Goal: Information Seeking & Learning: Learn about a topic

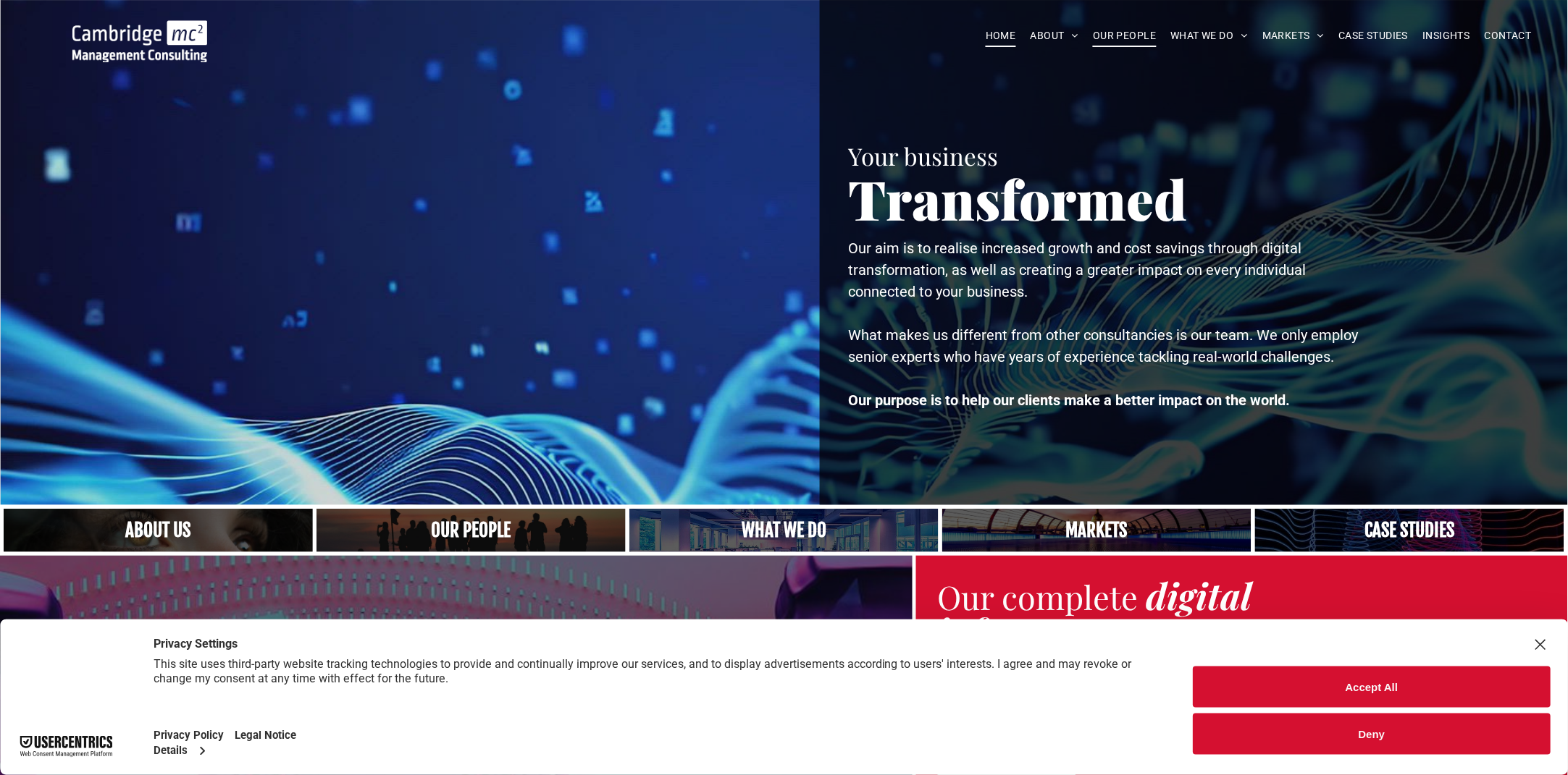
click at [1141, 37] on span "OUR PEOPLE" at bounding box center [1125, 36] width 63 height 22
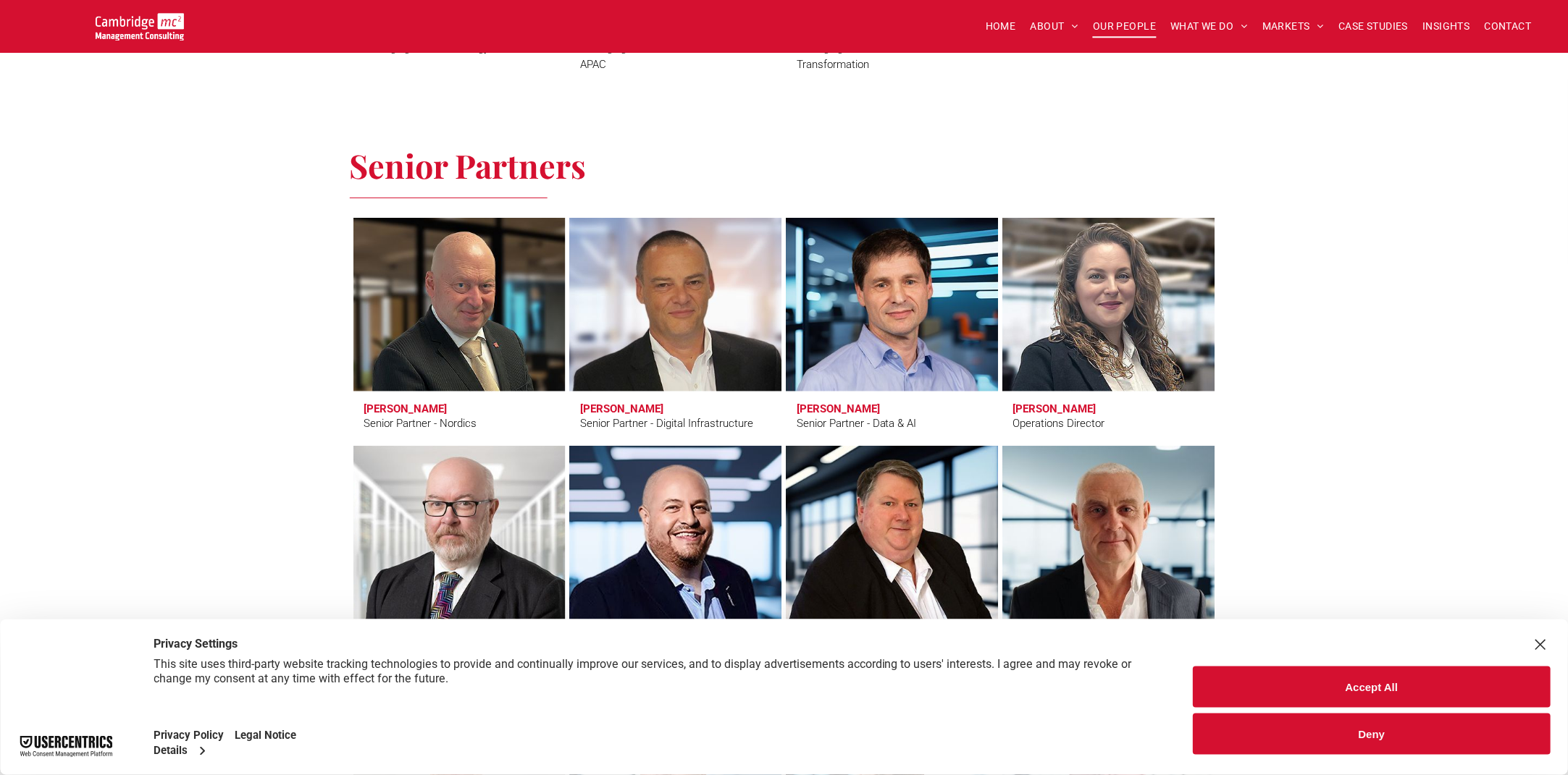
scroll to position [1763, 0]
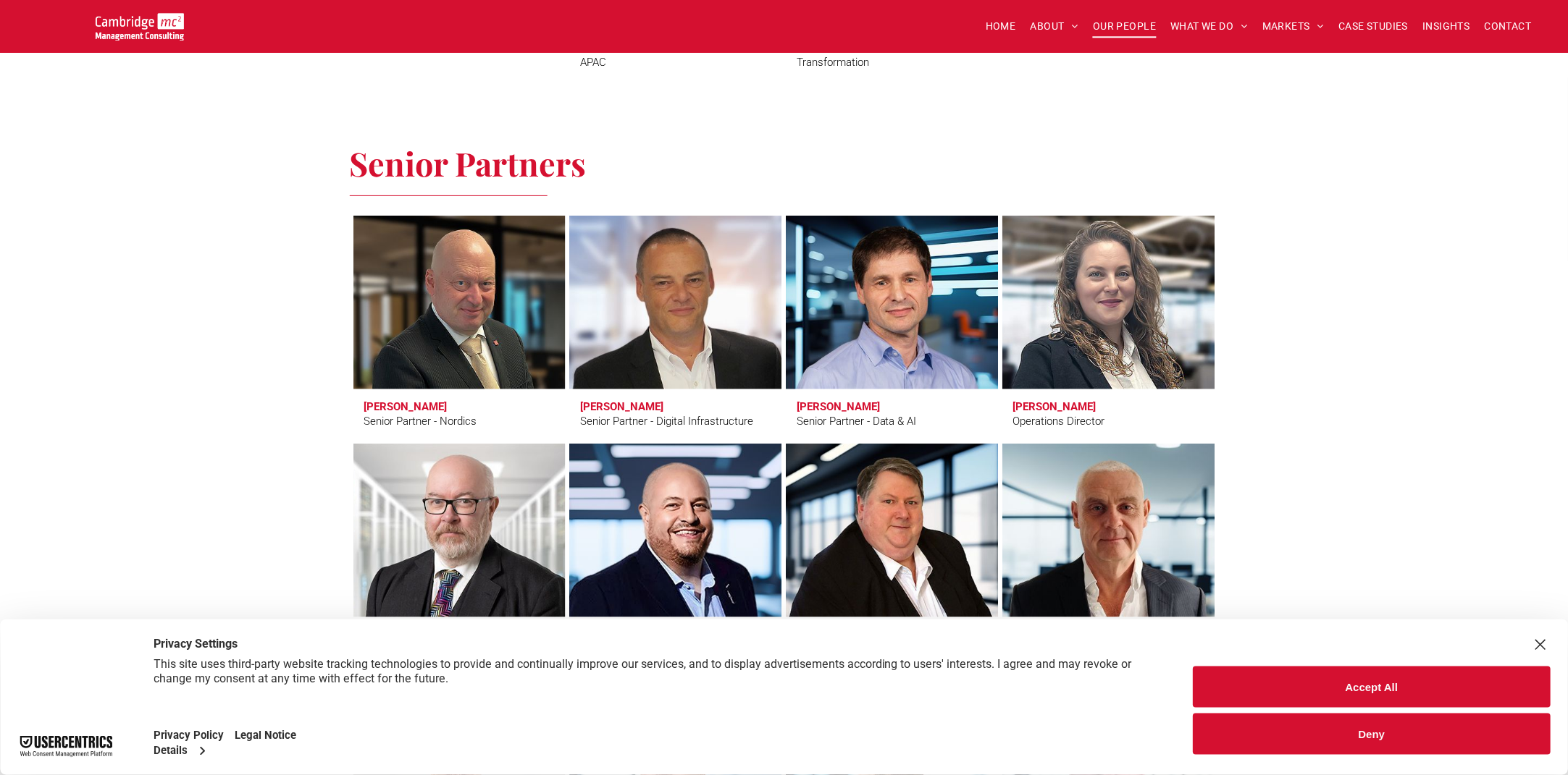
click at [1371, 726] on button "Deny" at bounding box center [1372, 735] width 357 height 41
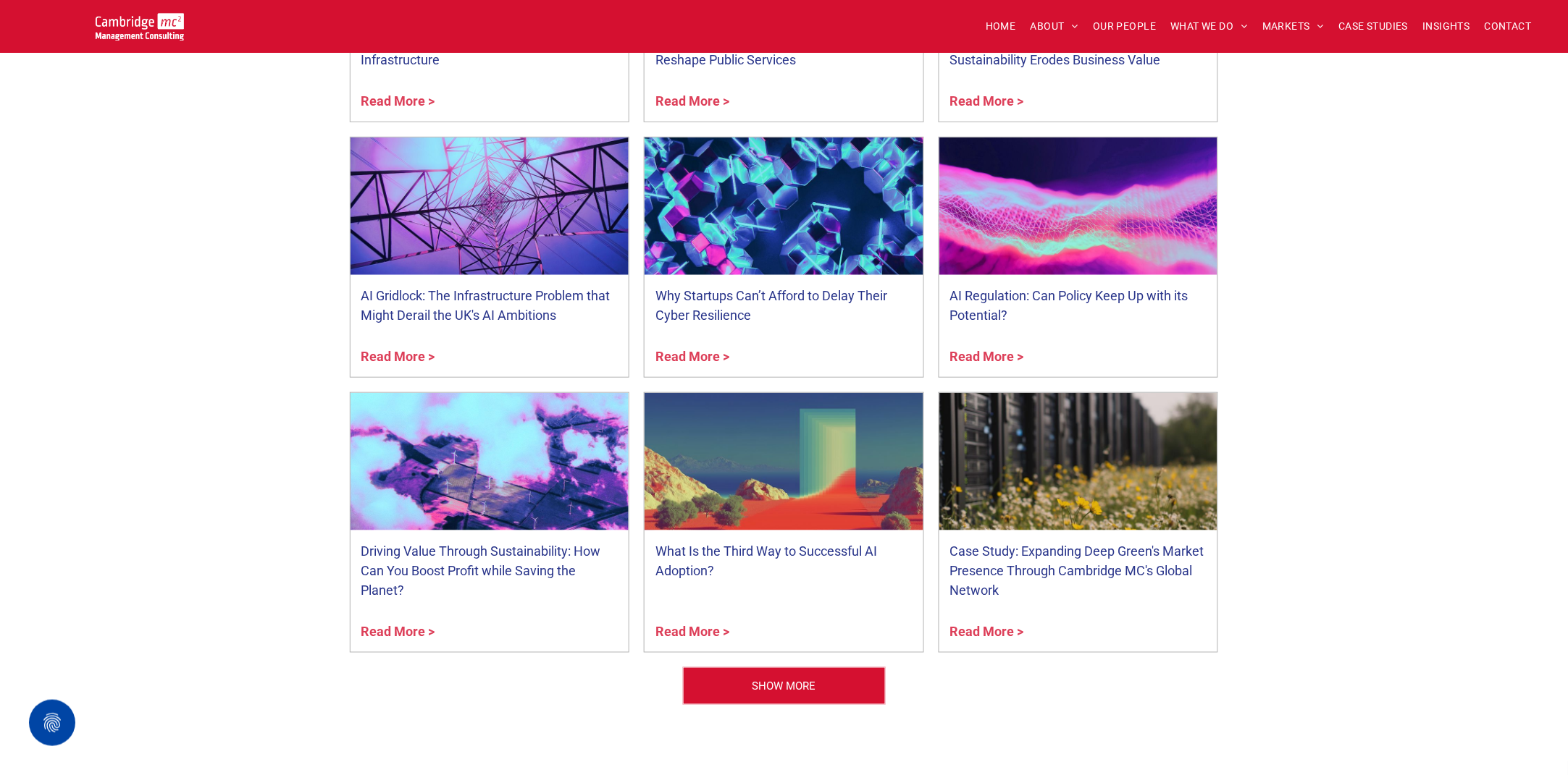
scroll to position [5498, 0]
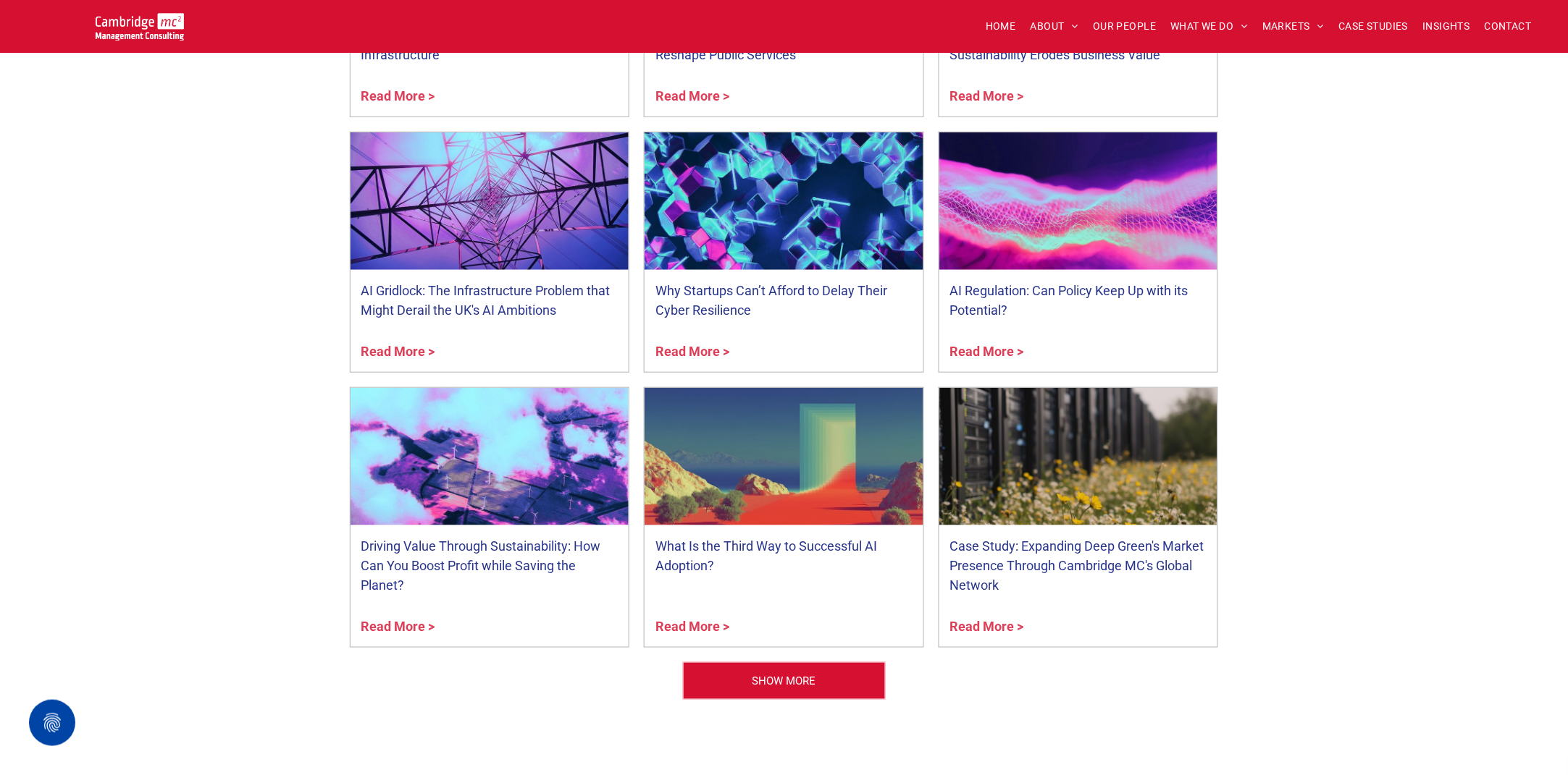
click at [21, 507] on div "Industry insights AI at the Edge: The Backbone of Digital Infrastructure by Dun…" at bounding box center [784, 278] width 1568 height 1090
